Goal: Find specific page/section: Find specific page/section

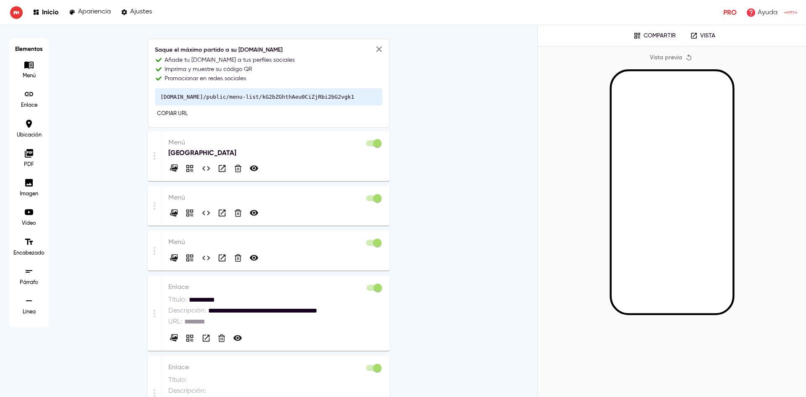
click at [272, 143] on p "Menú" at bounding box center [275, 143] width 215 height 10
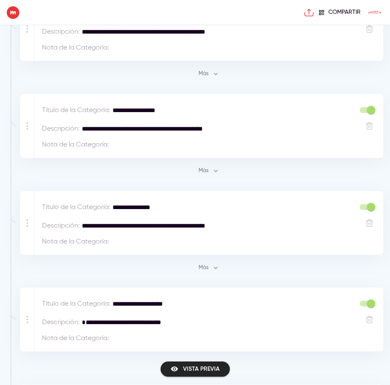
scroll to position [604, 0]
